Goal: Obtain resource: Download file/media

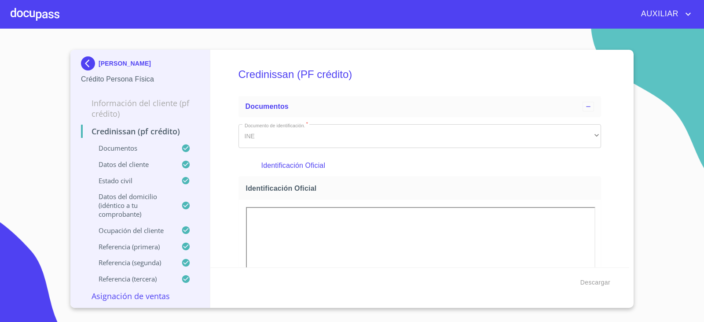
click at [79, 68] on div "[PERSON_NAME] Persona Física Información del cliente (PF crédito) Credinissan (…" at bounding box center [140, 179] width 140 height 258
click at [88, 58] on img at bounding box center [90, 63] width 18 height 14
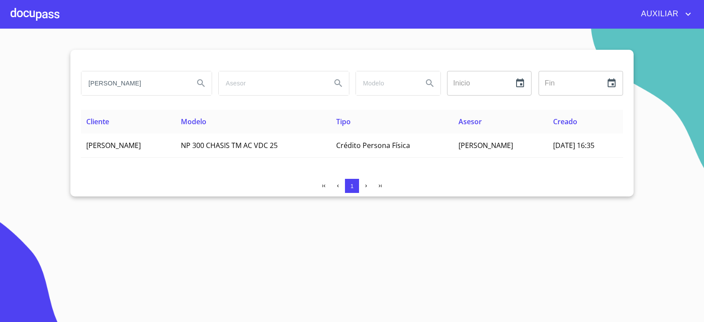
drag, startPoint x: 172, startPoint y: 85, endPoint x: 0, endPoint y: 132, distance: 178.3
click at [0, 132] on section "[PERSON_NAME] Inicio ​ Fin ​ Cliente Modelo Tipo Asesor Creado [PERSON_NAME] NP…" at bounding box center [352, 175] width 704 height 293
paste input "[PERSON_NAME]"
type input "[PERSON_NAME]"
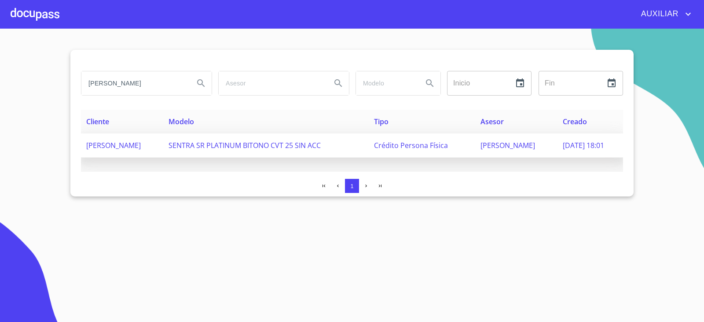
click at [141, 147] on span "[PERSON_NAME]" at bounding box center [113, 145] width 55 height 10
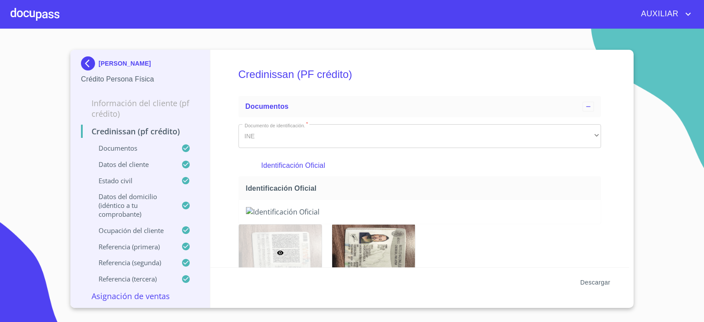
click at [599, 282] on span "Descargar" at bounding box center [596, 282] width 30 height 11
click at [80, 72] on div "[PERSON_NAME] Crédito Persona Física Información del cliente (PF crédito) Credi…" at bounding box center [140, 179] width 140 height 258
click at [83, 59] on img at bounding box center [90, 63] width 18 height 14
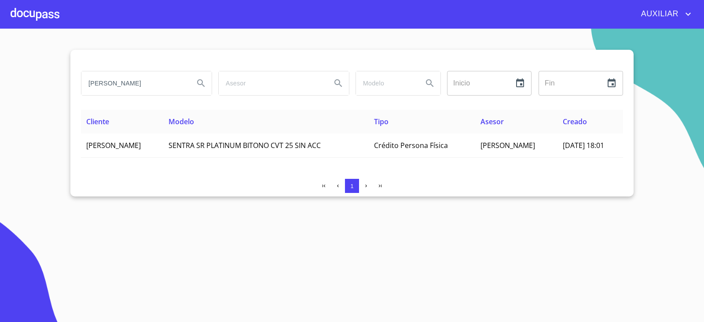
drag, startPoint x: 184, startPoint y: 83, endPoint x: 0, endPoint y: 98, distance: 184.7
click at [0, 98] on section "[PERSON_NAME] Inicio ​ Fin ​ Cliente Modelo Tipo Asesor Creado [PERSON_NAME] SE…" at bounding box center [352, 175] width 704 height 293
paste input "search"
paste input "[PERSON_NAME]"
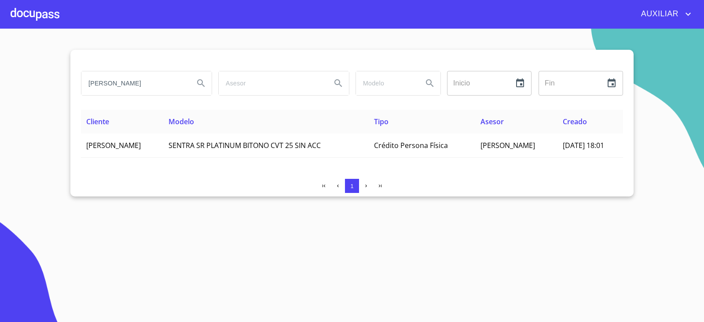
type input "[PERSON_NAME]"
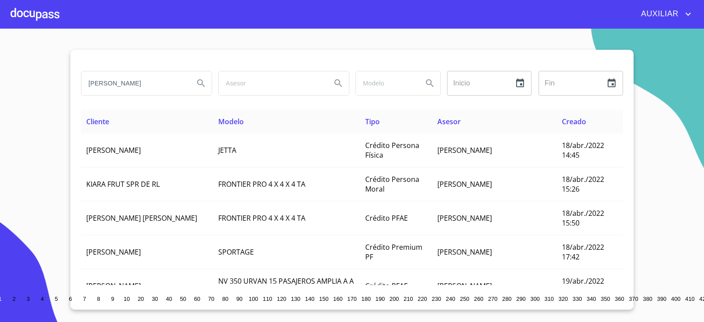
click at [111, 87] on input "[PERSON_NAME]" at bounding box center [134, 83] width 106 height 24
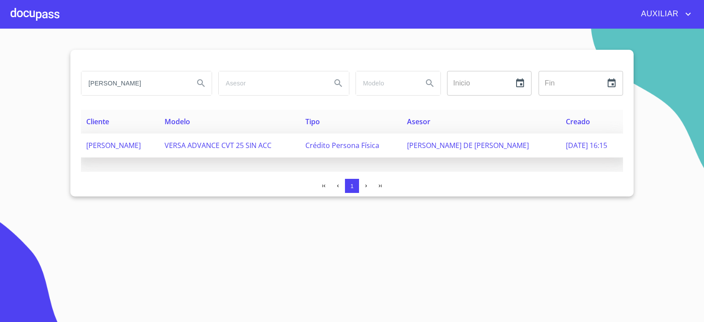
click at [138, 141] on span "[PERSON_NAME]" at bounding box center [113, 145] width 55 height 10
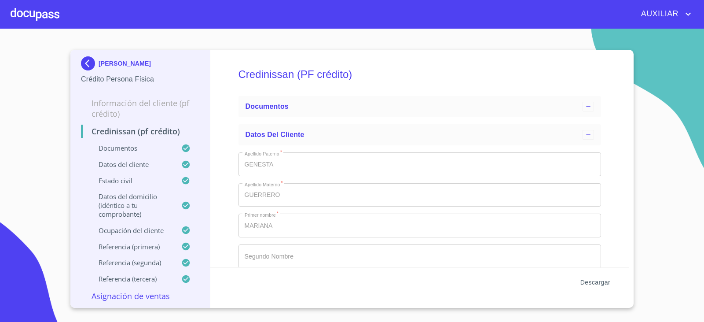
click at [604, 281] on span "Descargar" at bounding box center [596, 282] width 30 height 11
click at [89, 63] on img at bounding box center [90, 63] width 18 height 14
